Goal: Obtain resource: Obtain resource

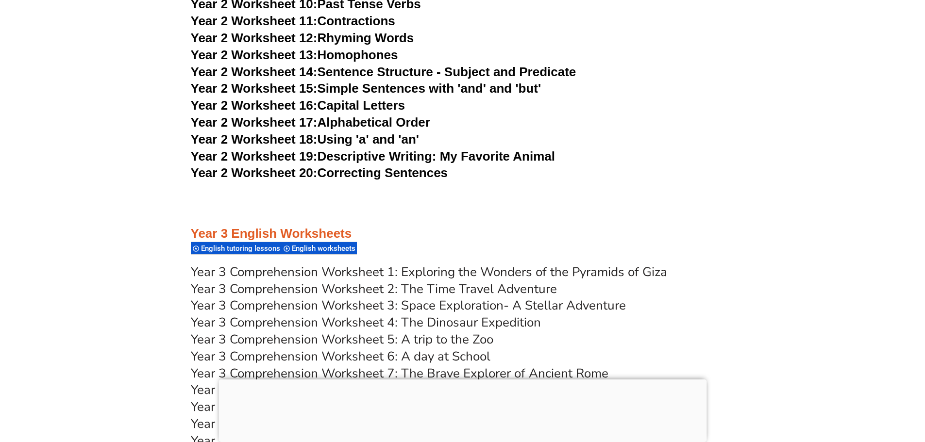
scroll to position [2774, 0]
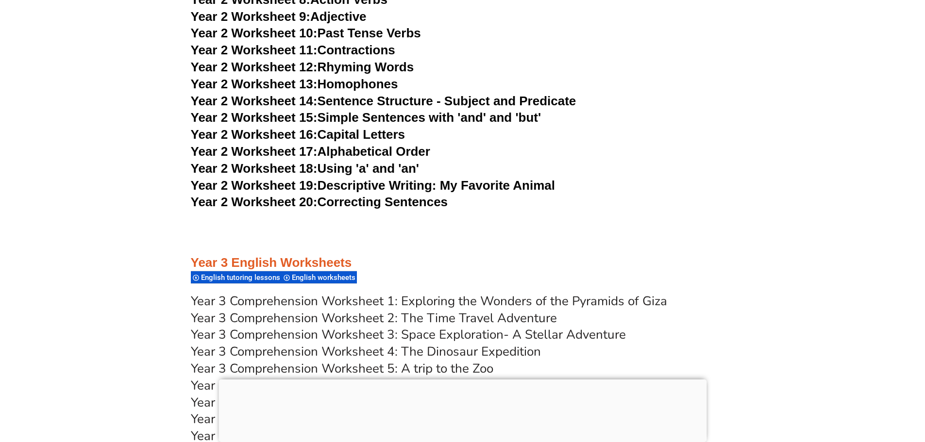
click at [322, 302] on link "Year 3 Comprehension Worksheet 1: Exploring the Wonders of the Pyramids of Giza" at bounding box center [429, 301] width 476 height 17
click at [299, 323] on link "Year 3 Comprehension Worksheet 2: The Time Travel Adventure" at bounding box center [374, 318] width 366 height 17
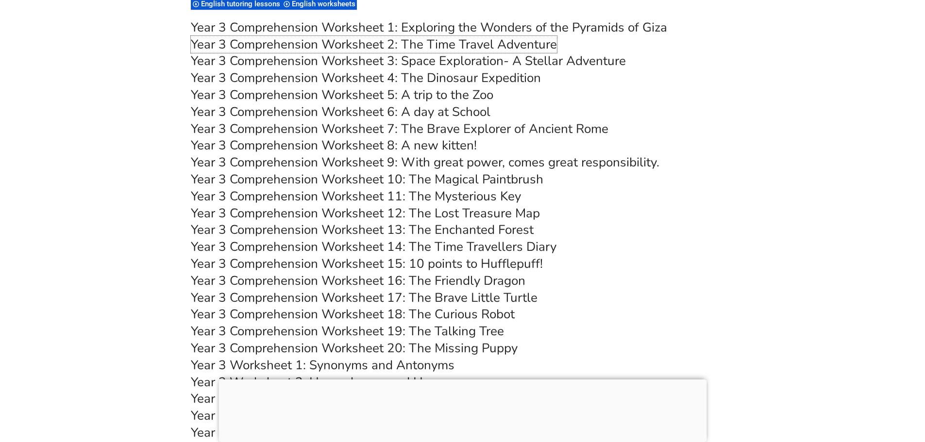
scroll to position [3260, 0]
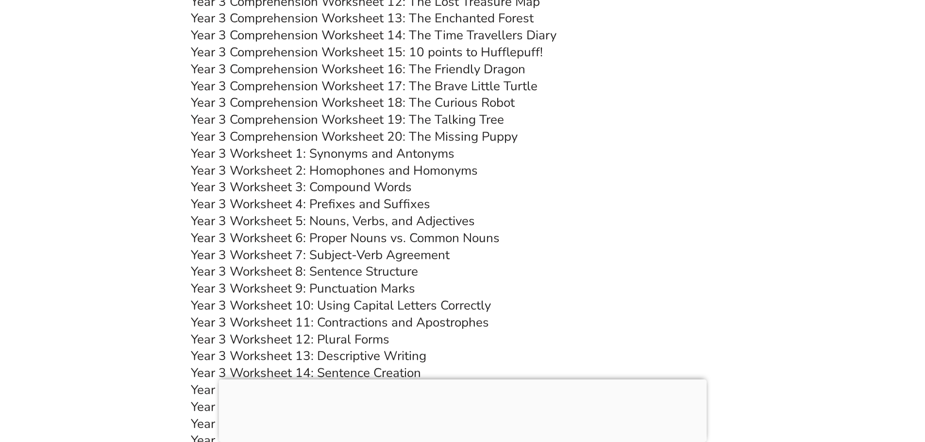
click at [261, 152] on link "Year 3 Worksheet 1: Synonyms and Antonyms" at bounding box center [323, 153] width 264 height 17
click at [355, 185] on link "Year 3 Worksheet 3: Compound Words" at bounding box center [301, 187] width 221 height 17
click at [311, 229] on link "Year 3 Worksheet 5: Nouns, Verbs, and Adjectives" at bounding box center [333, 221] width 284 height 17
click at [349, 243] on link "Year 3 Worksheet 6: Proper Nouns vs. Common Nouns" at bounding box center [345, 238] width 309 height 17
click at [348, 256] on link "Year 3 Worksheet 7: Subject-Verb Agreement" at bounding box center [320, 255] width 259 height 17
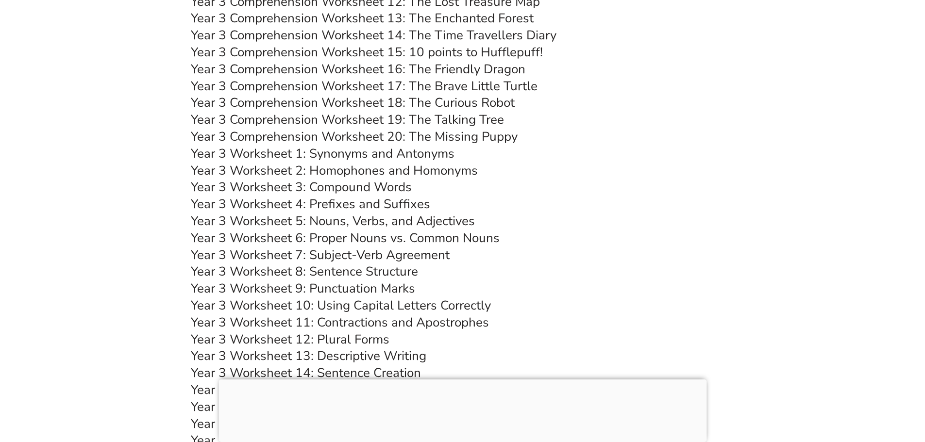
click at [316, 271] on link "Year 3 Worksheet 8: Sentence Structure" at bounding box center [304, 271] width 227 height 17
click at [354, 289] on link "Year 3 Worksheet 9: Punctuation Marks" at bounding box center [303, 288] width 224 height 17
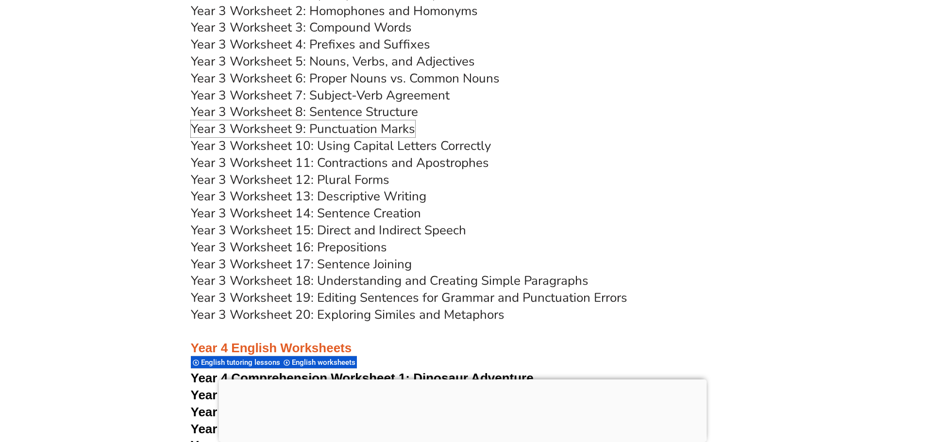
scroll to position [3421, 0]
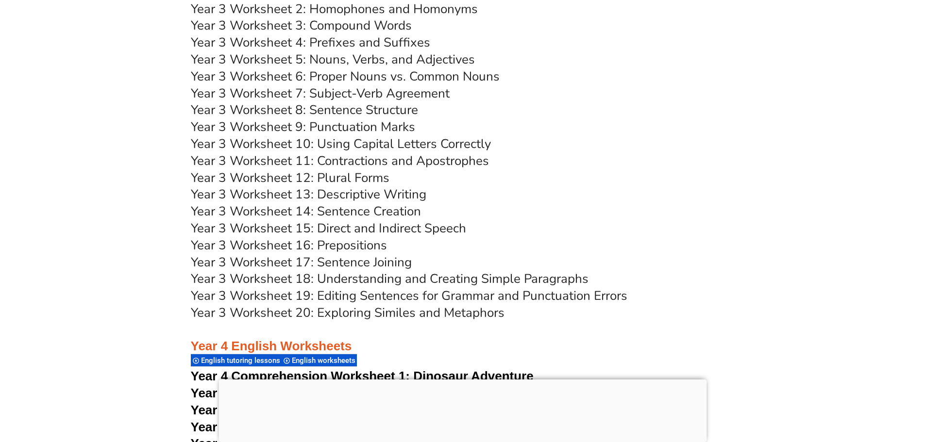
click at [344, 196] on link "Year 3 Worksheet 13: Descriptive Writing" at bounding box center [308, 194] width 235 height 17
click at [293, 210] on link "Year 3 Worksheet 14: Sentence Creation" at bounding box center [306, 211] width 230 height 17
click at [337, 248] on link "Year 3 Worksheet 16: Prepositions" at bounding box center [289, 245] width 196 height 17
click at [357, 284] on link "Year 3 Worksheet 18: Understanding and Creating Simple Paragraphs" at bounding box center [389, 278] width 397 height 17
